Goal: Find contact information: Find contact information

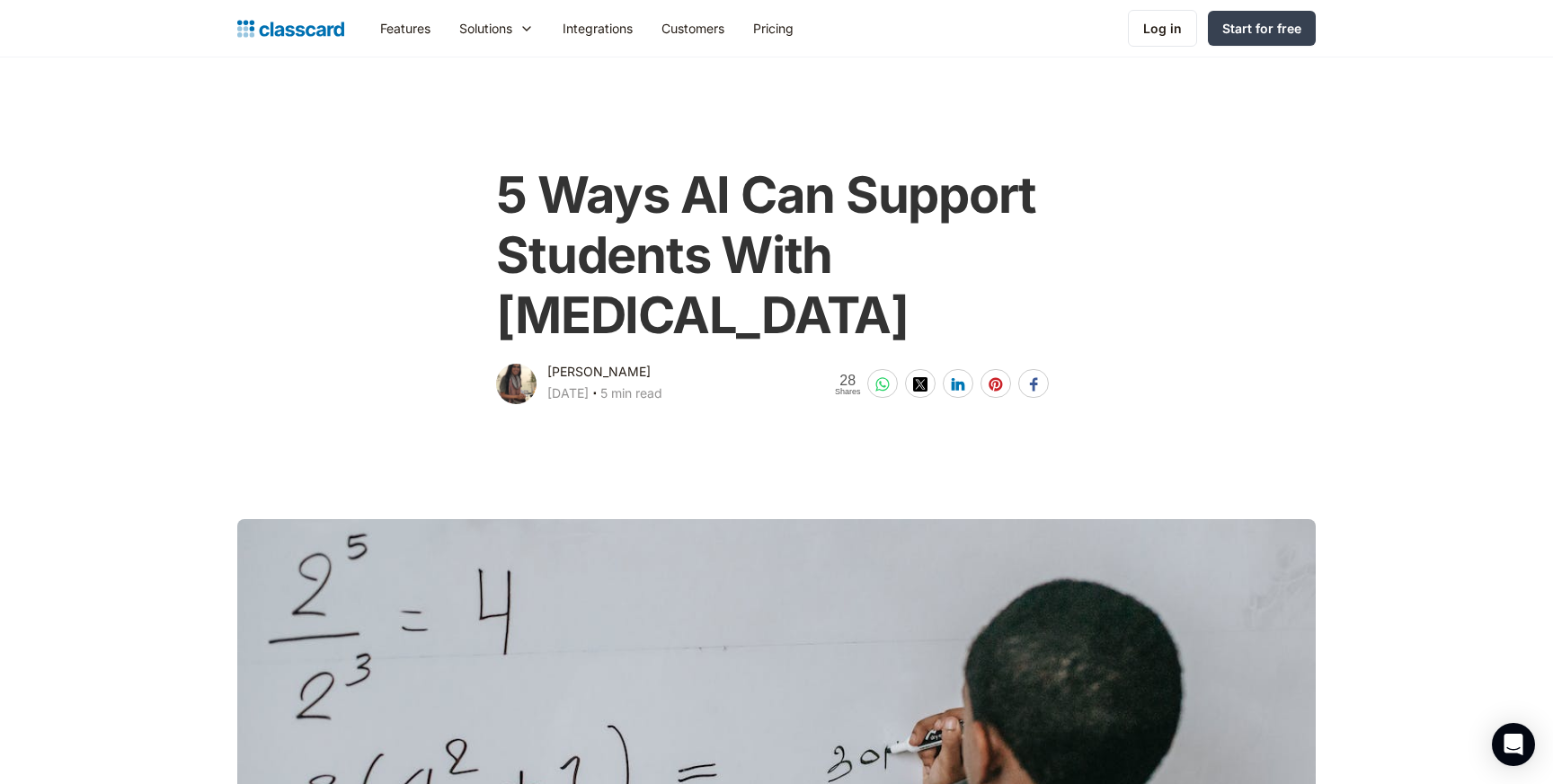
click at [584, 378] on div "[PERSON_NAME]" at bounding box center [599, 372] width 104 height 22
click at [609, 374] on div "[PERSON_NAME]" at bounding box center [599, 372] width 104 height 22
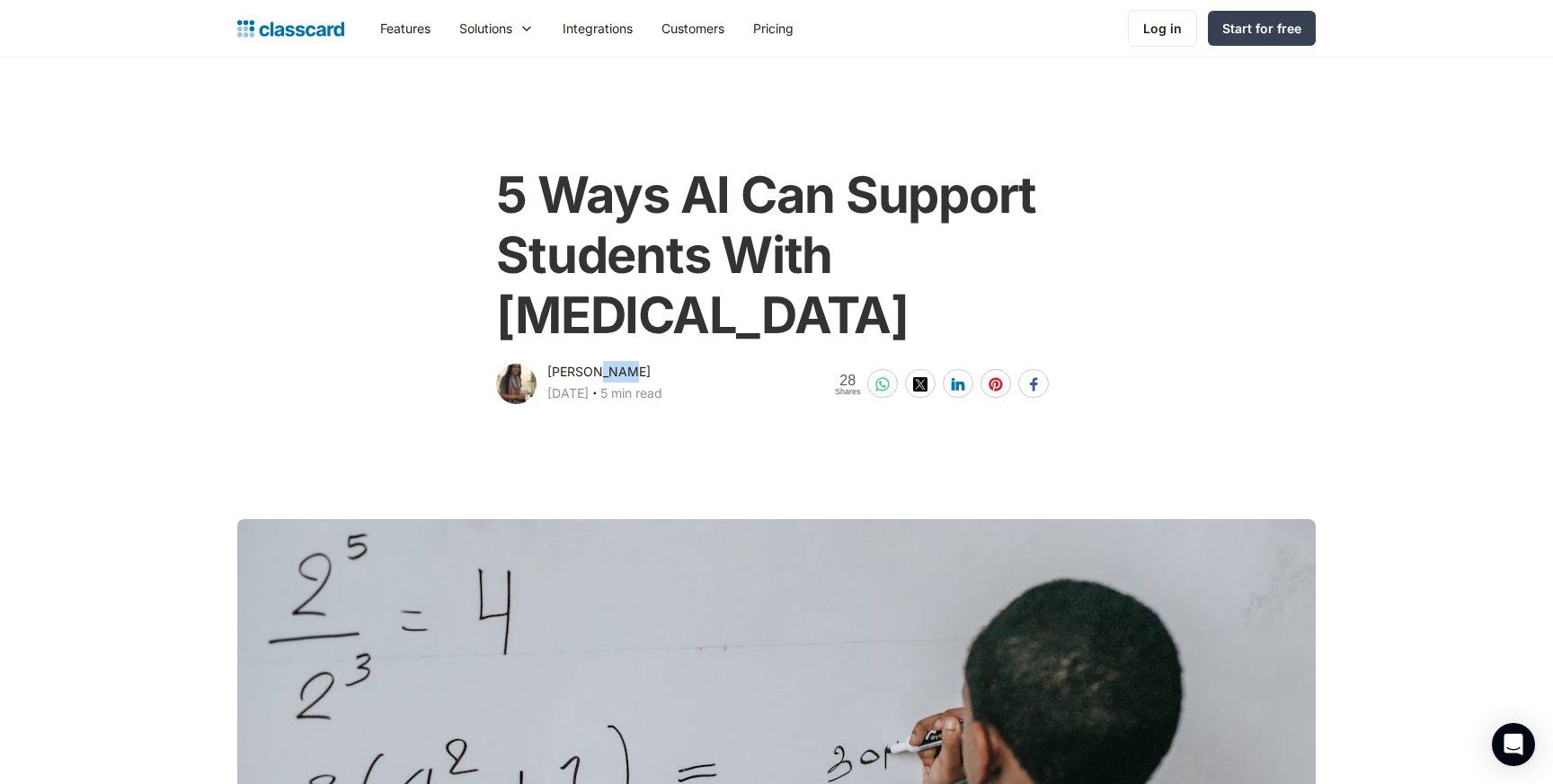
click at [609, 374] on div "[PERSON_NAME]" at bounding box center [599, 372] width 104 height 22
click at [584, 379] on div "[PERSON_NAME]" at bounding box center [599, 372] width 104 height 22
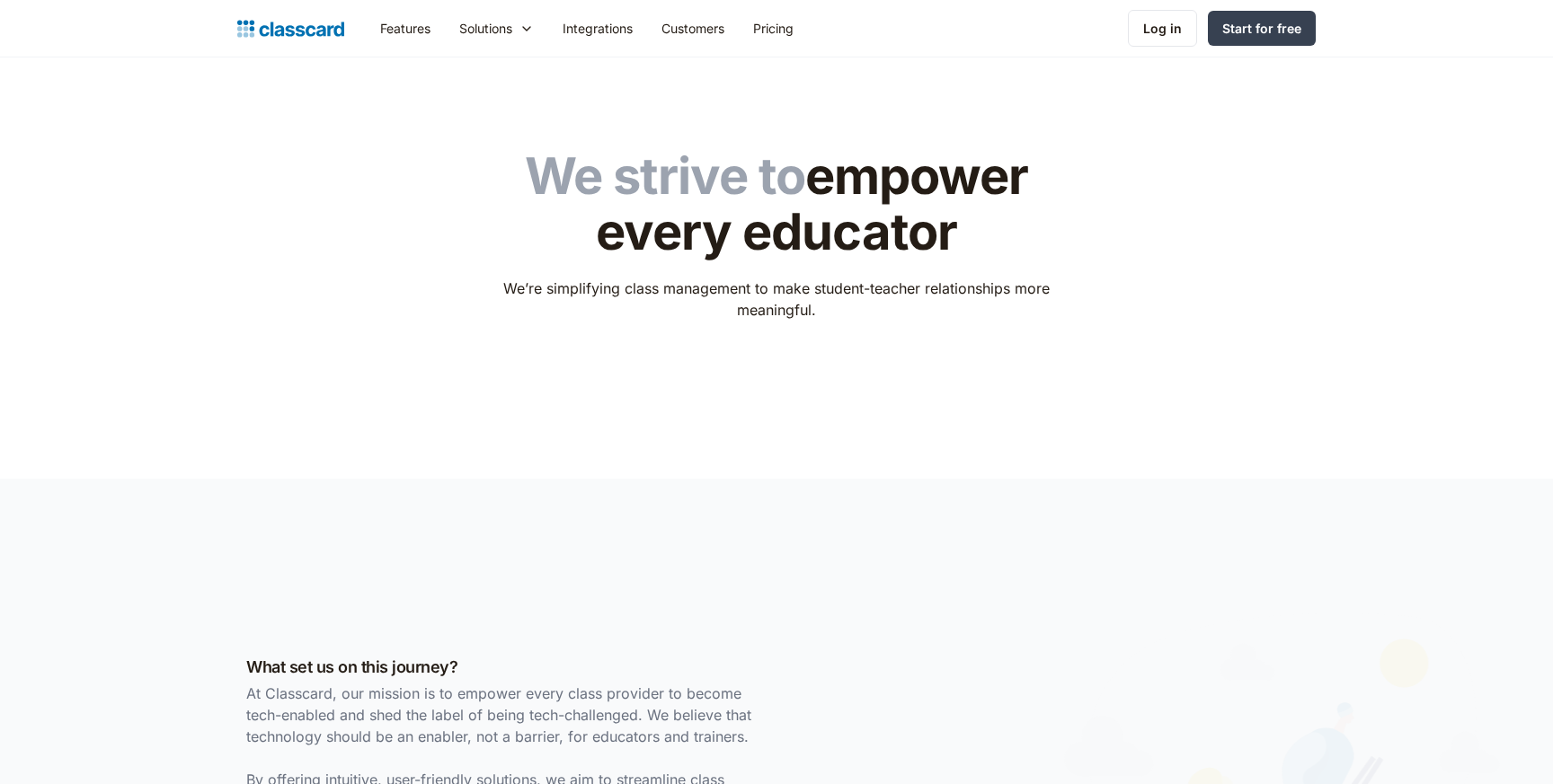
scroll to position [2216, 0]
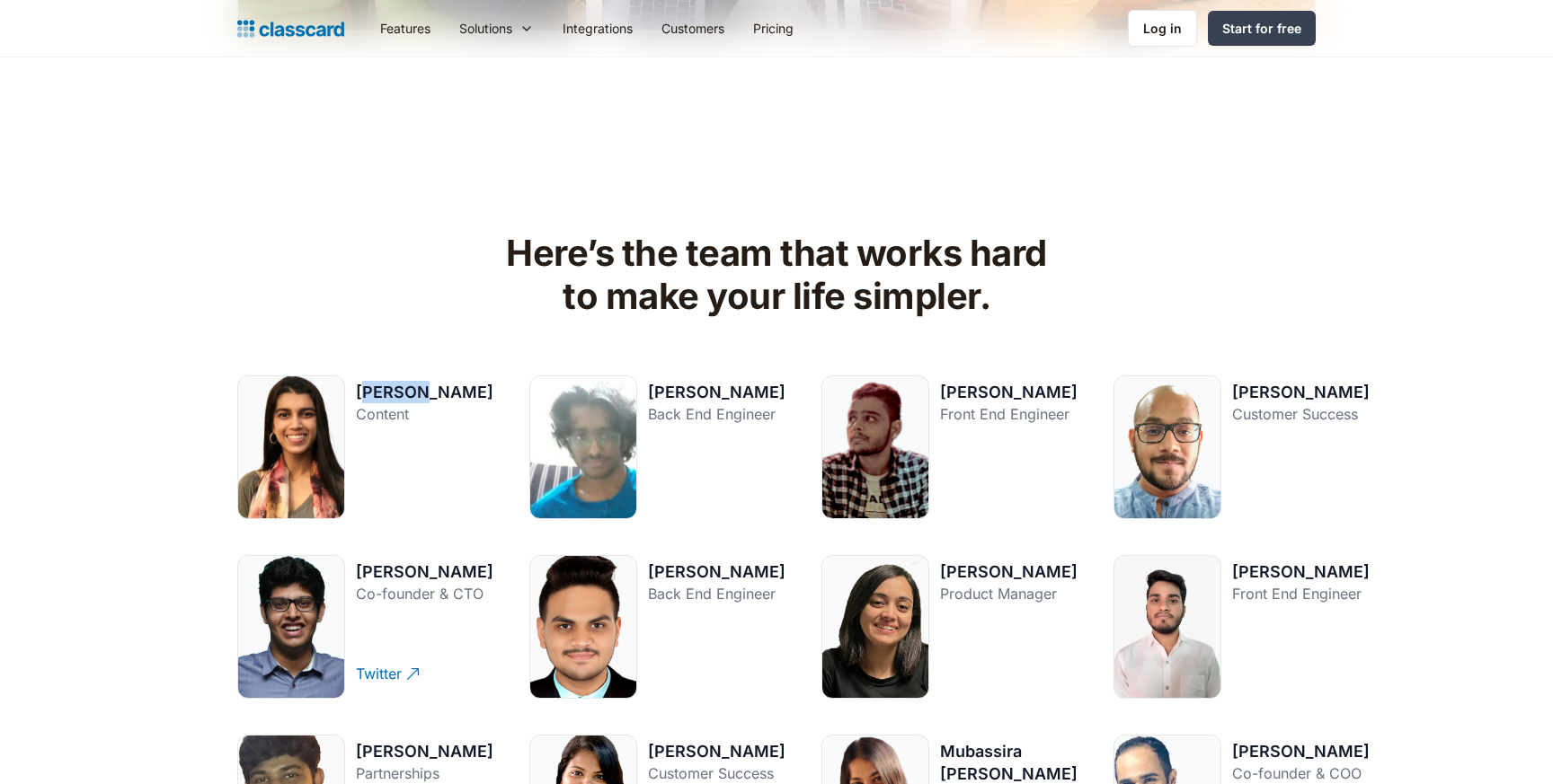
click at [420, 396] on div "[PERSON_NAME]" at bounding box center [424, 392] width 137 height 23
click at [445, 411] on div "Content" at bounding box center [424, 414] width 137 height 22
click at [432, 394] on div "[PERSON_NAME]" at bounding box center [424, 392] width 137 height 23
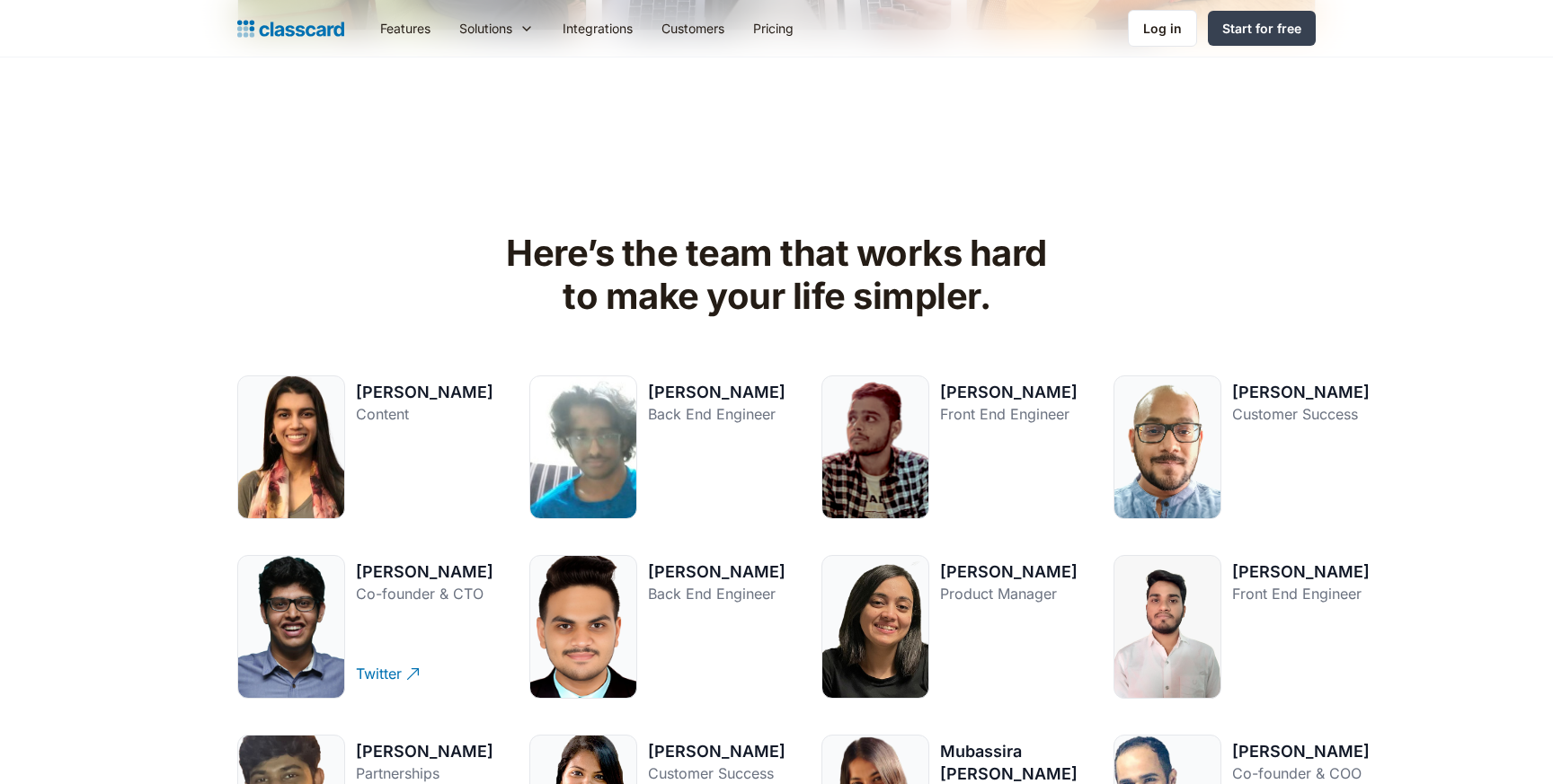
click at [432, 394] on div "[PERSON_NAME]" at bounding box center [424, 392] width 137 height 23
copy div "[PERSON_NAME]"
click at [277, 492] on div at bounding box center [291, 447] width 108 height 144
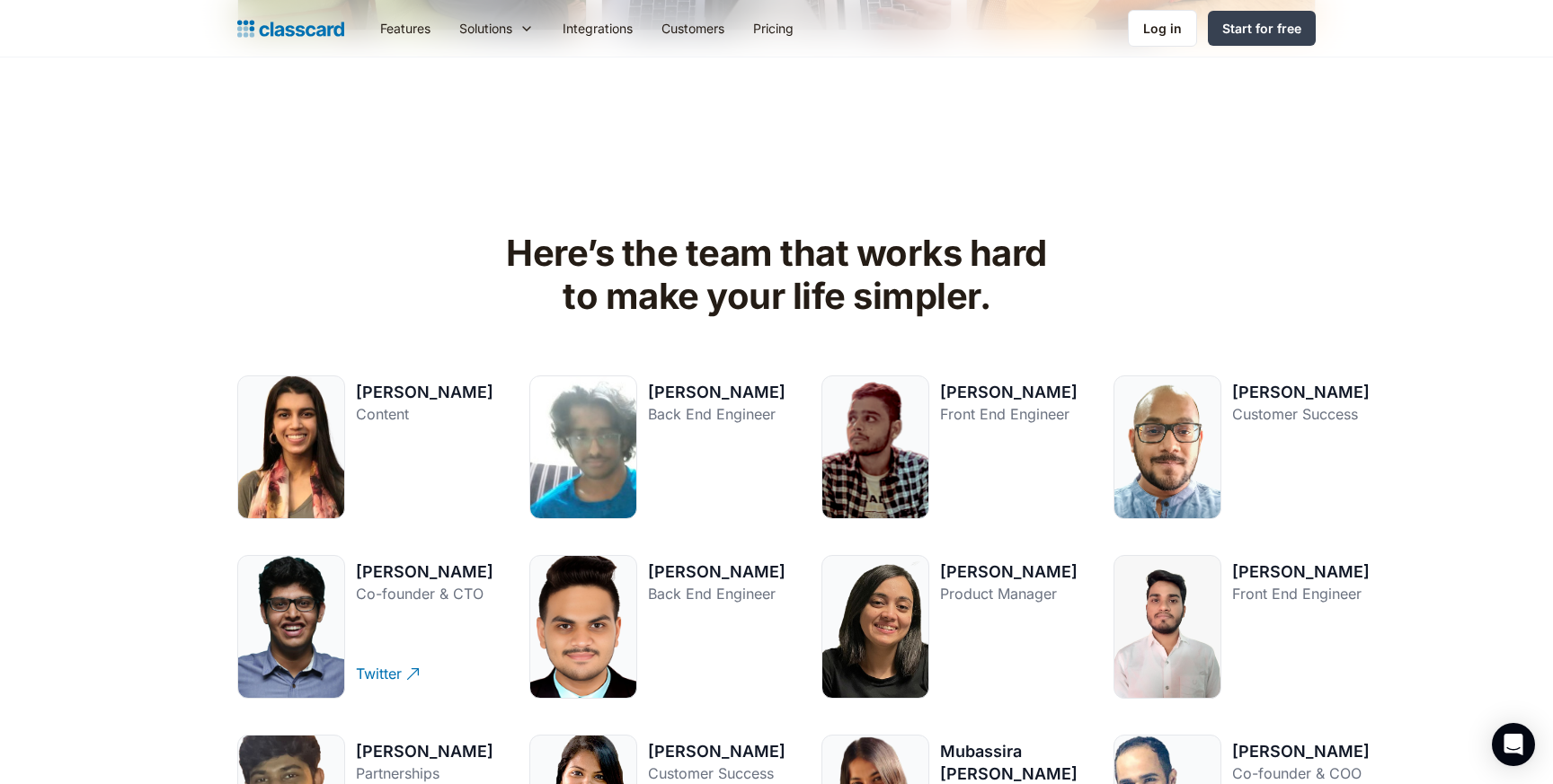
click at [277, 492] on div at bounding box center [291, 447] width 108 height 144
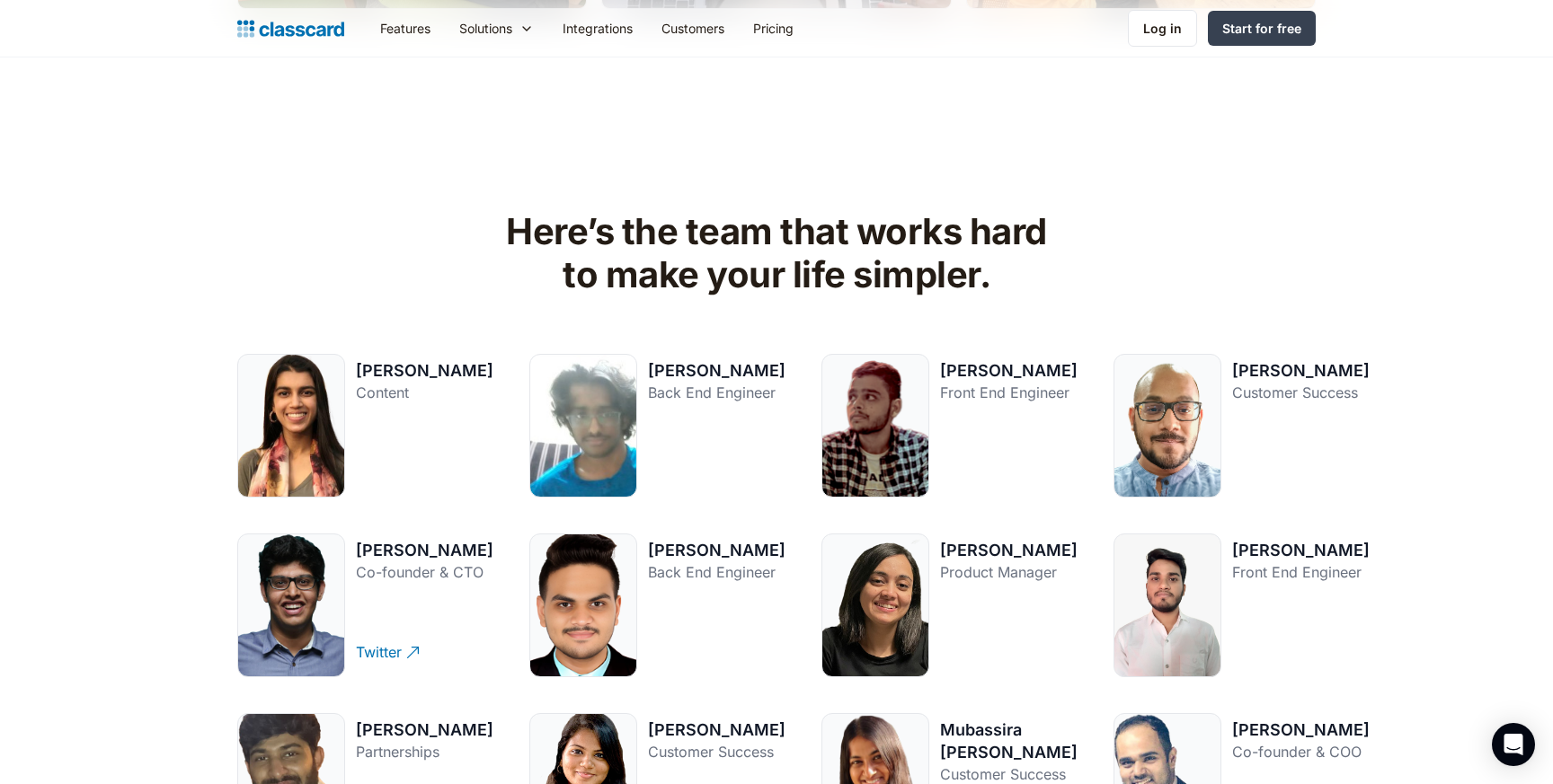
scroll to position [6357, 0]
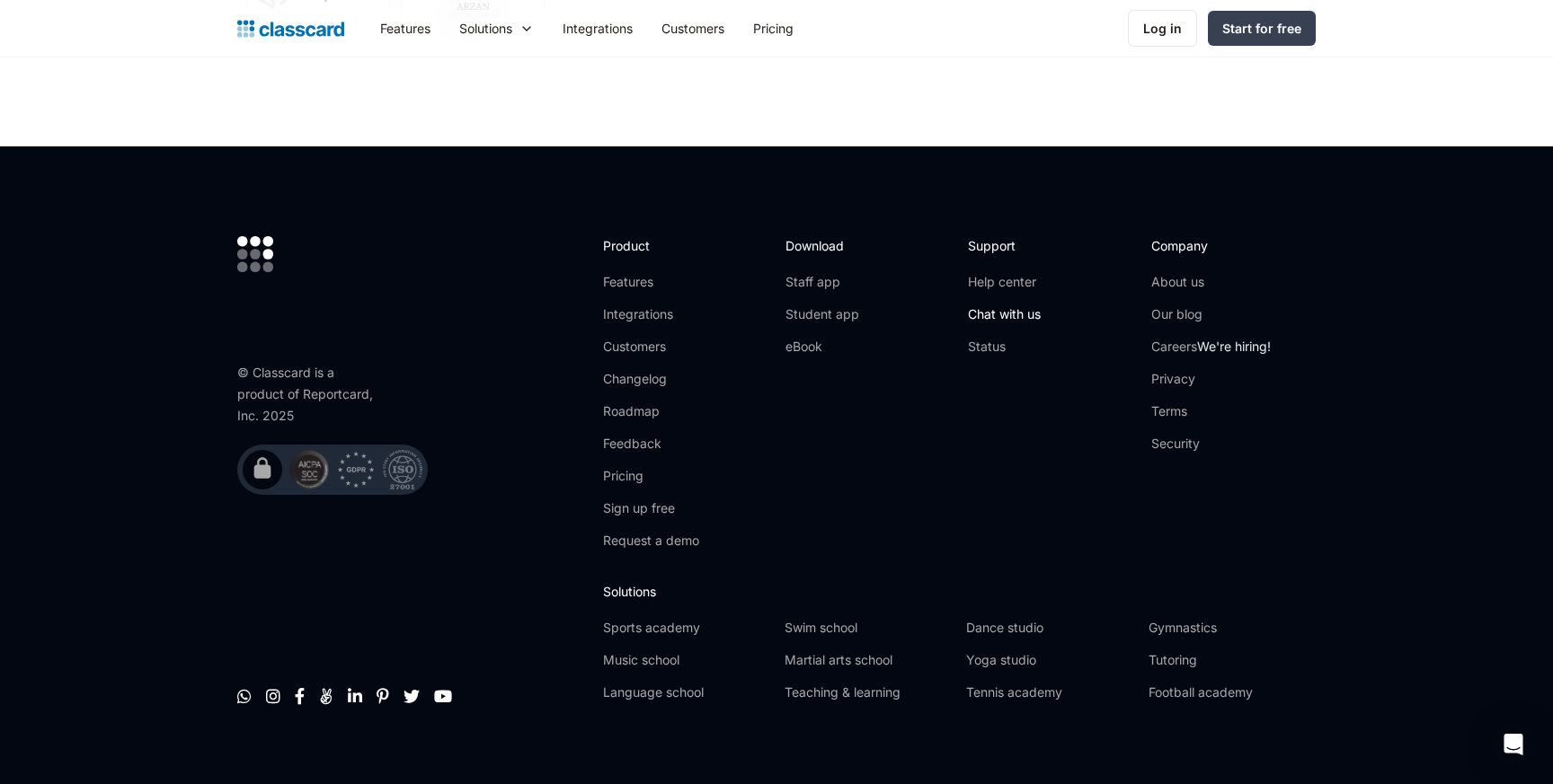
click at [1016, 305] on link "Chat with us" at bounding box center [1004, 314] width 72 height 18
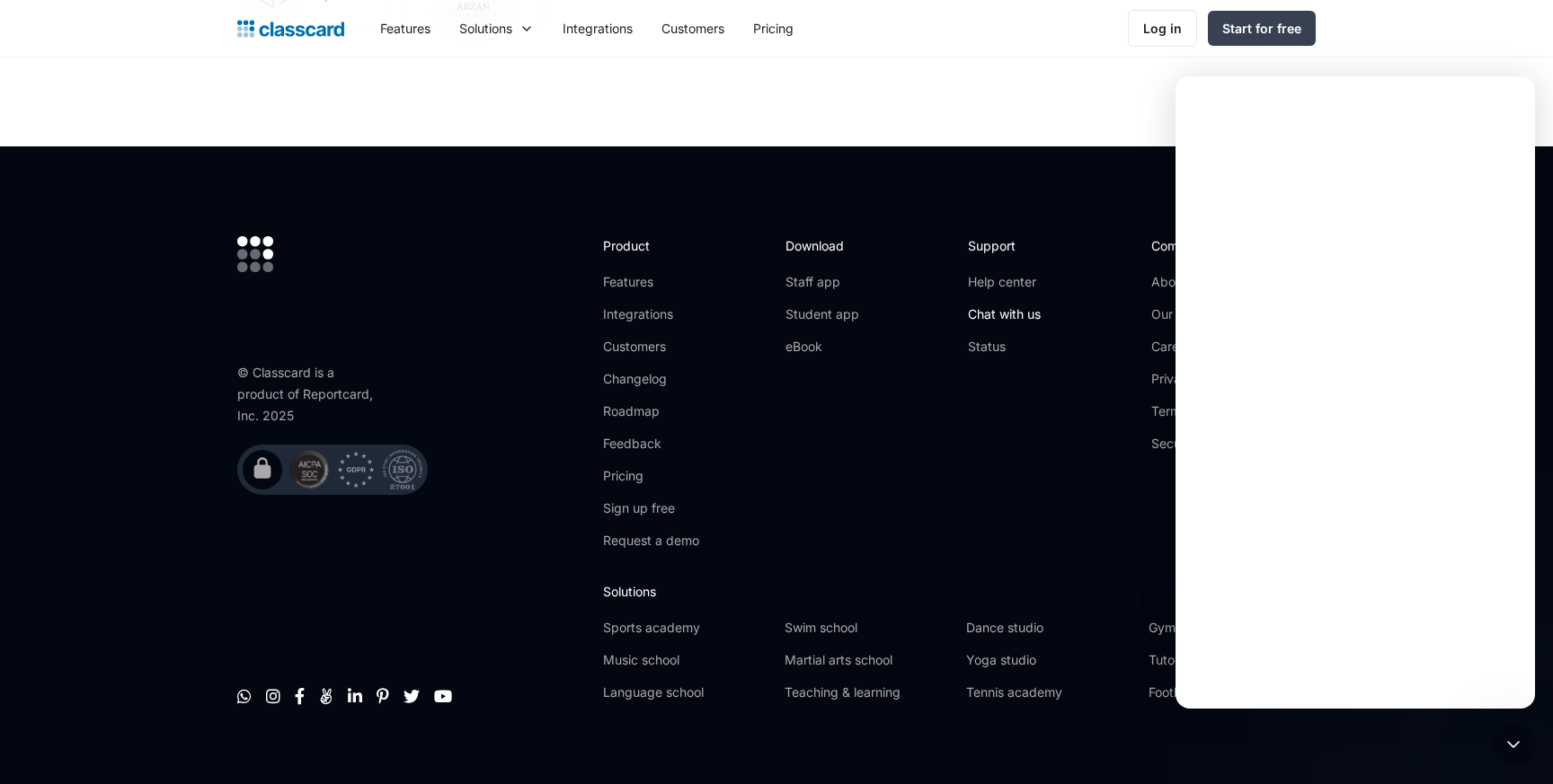
scroll to position [0, 0]
click at [1511, 102] on icon "Close" at bounding box center [1507, 100] width 15 height 15
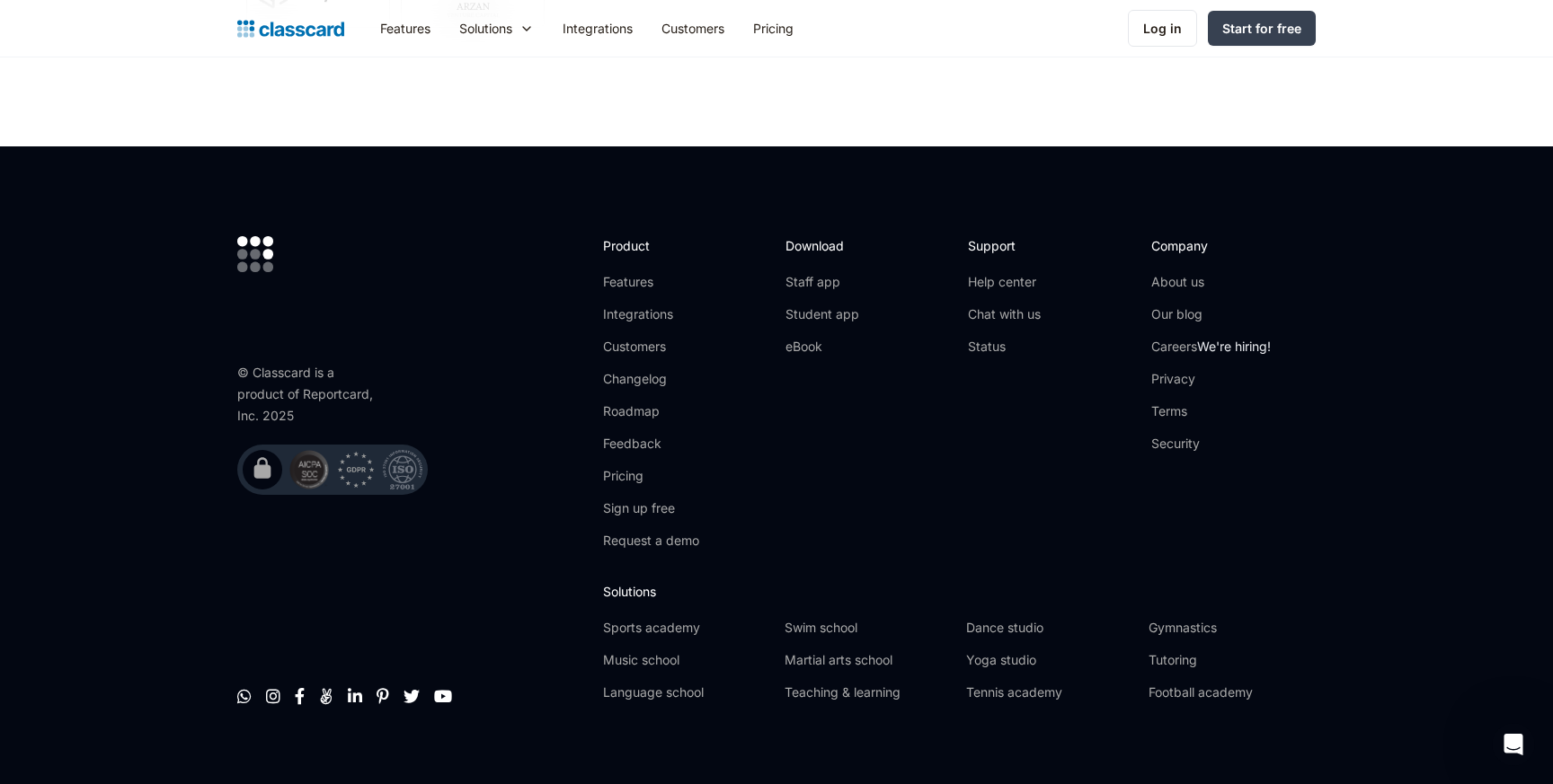
click at [1466, 351] on footer "© Classcard is a product of Reportcard, Inc. 2025         Product Featu…" at bounding box center [776, 477] width 1553 height 660
